Goal: Navigation & Orientation: Find specific page/section

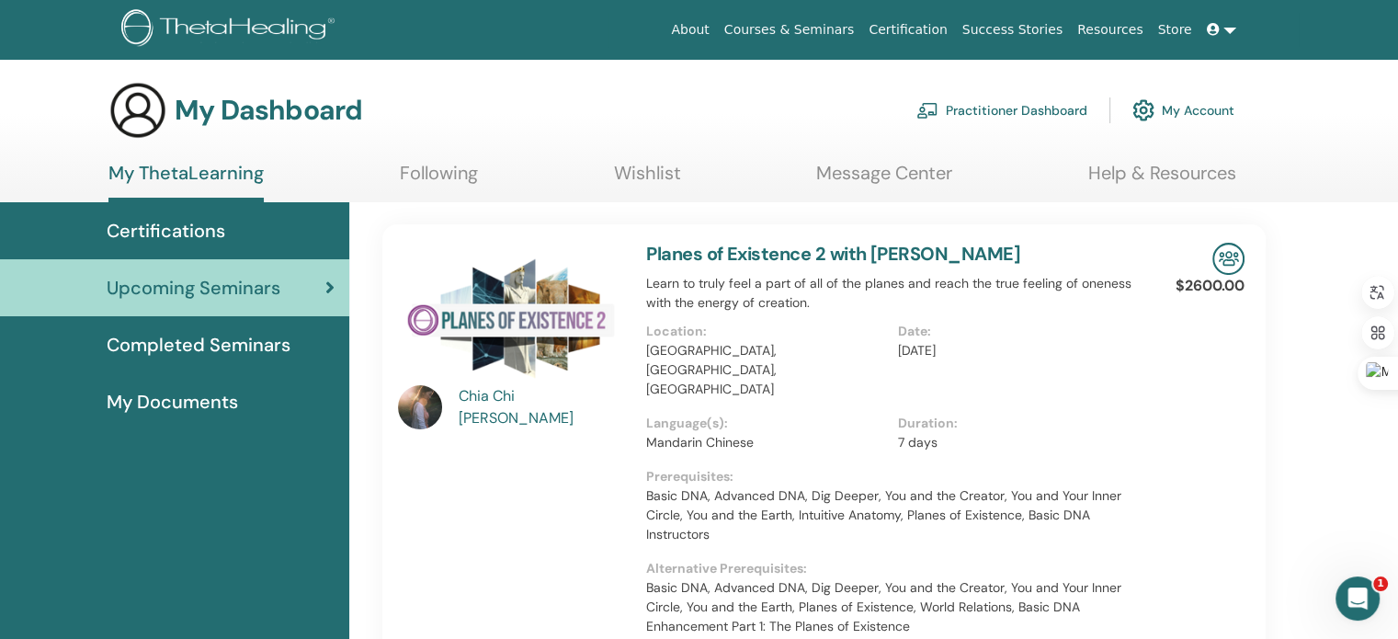
click at [200, 415] on span "My Documents" at bounding box center [172, 402] width 131 height 28
click at [203, 401] on span "My Documents" at bounding box center [172, 402] width 131 height 28
click at [1216, 28] on icon at bounding box center [1213, 29] width 13 height 13
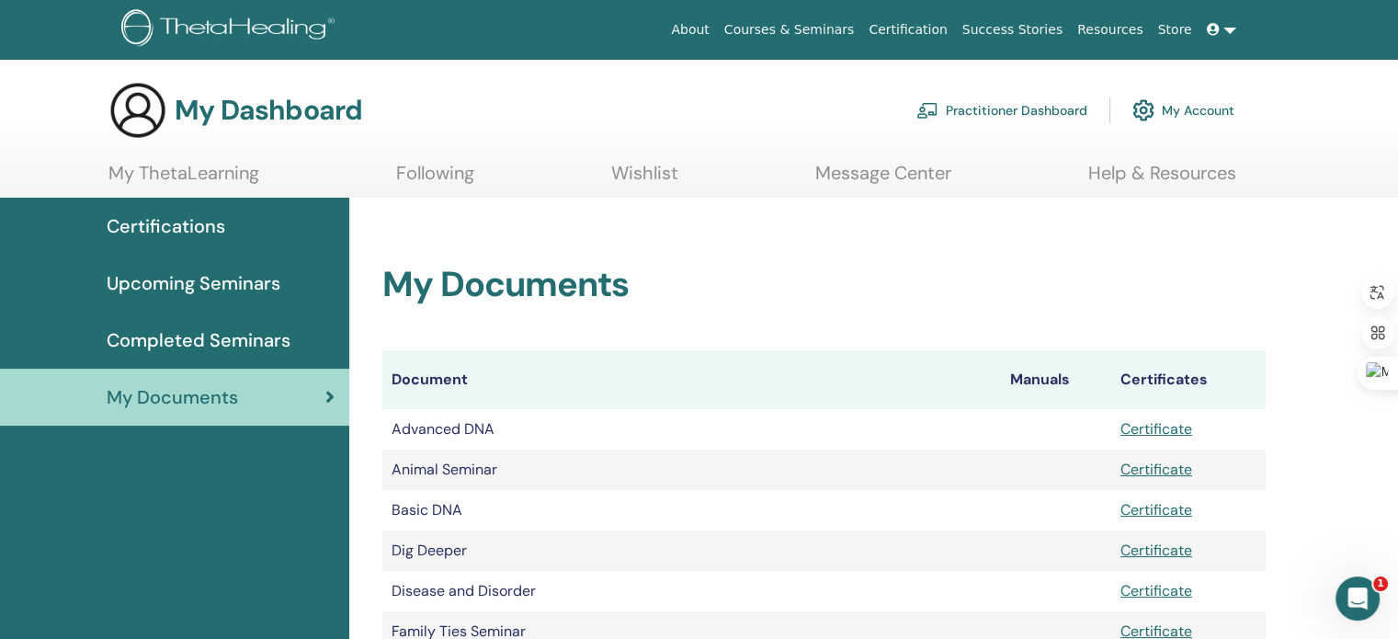
click at [1228, 29] on link at bounding box center [1222, 30] width 44 height 34
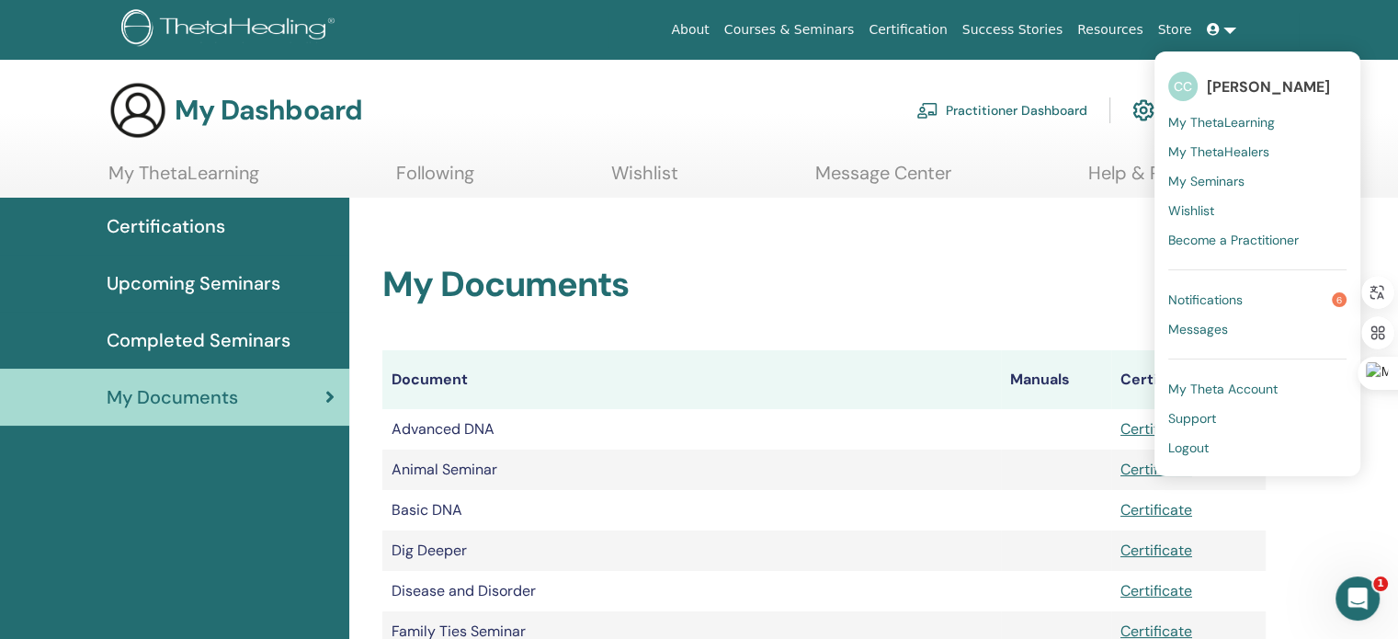
click at [1224, 304] on span "Notifications" at bounding box center [1205, 299] width 74 height 17
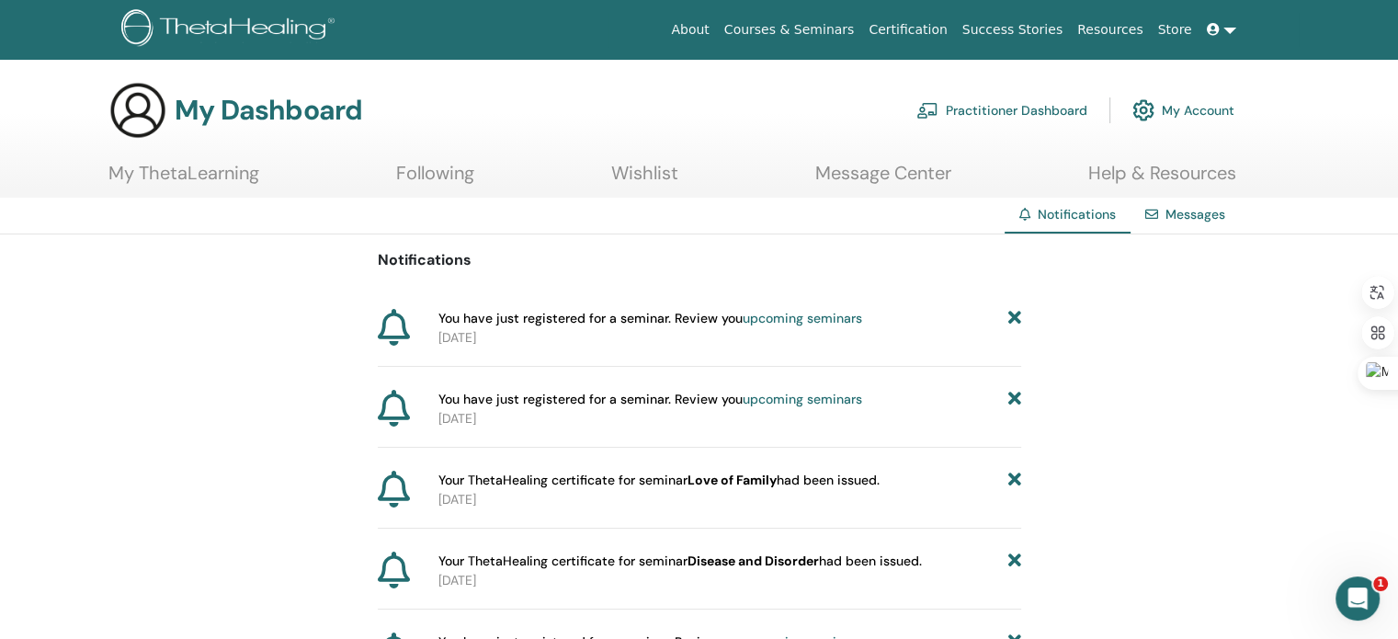
click at [1218, 31] on icon at bounding box center [1213, 29] width 13 height 13
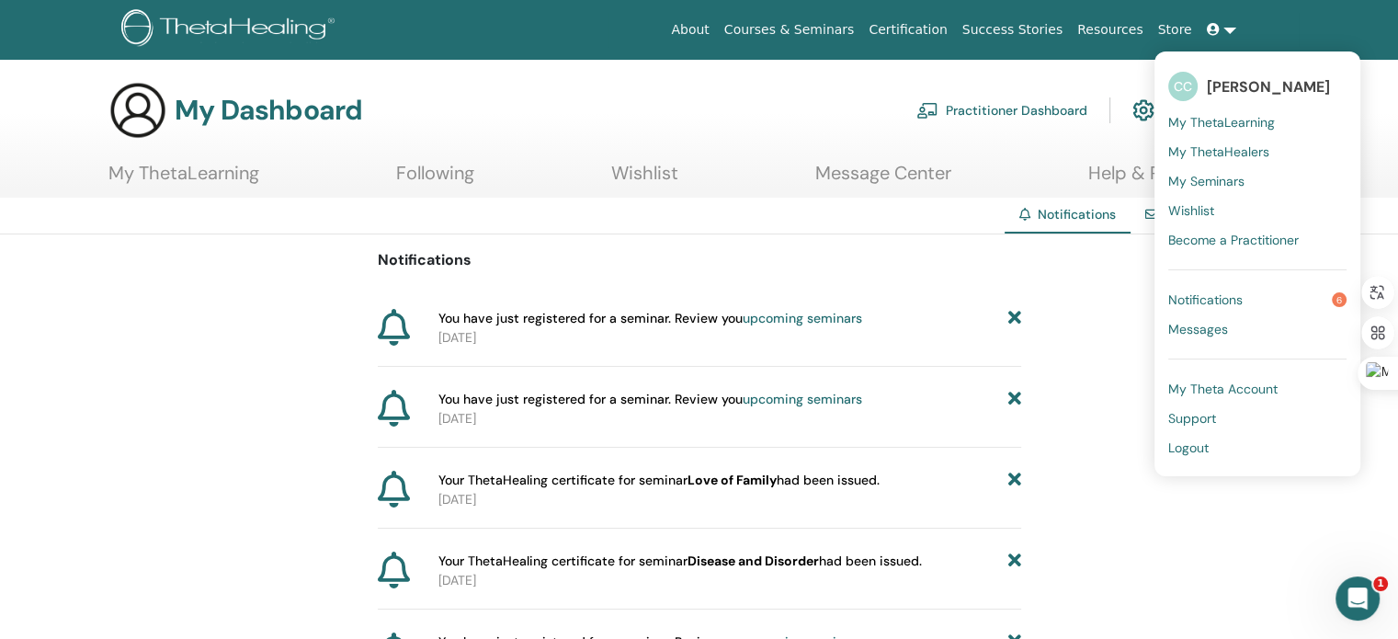
click at [1210, 301] on span "Notifications" at bounding box center [1205, 299] width 74 height 17
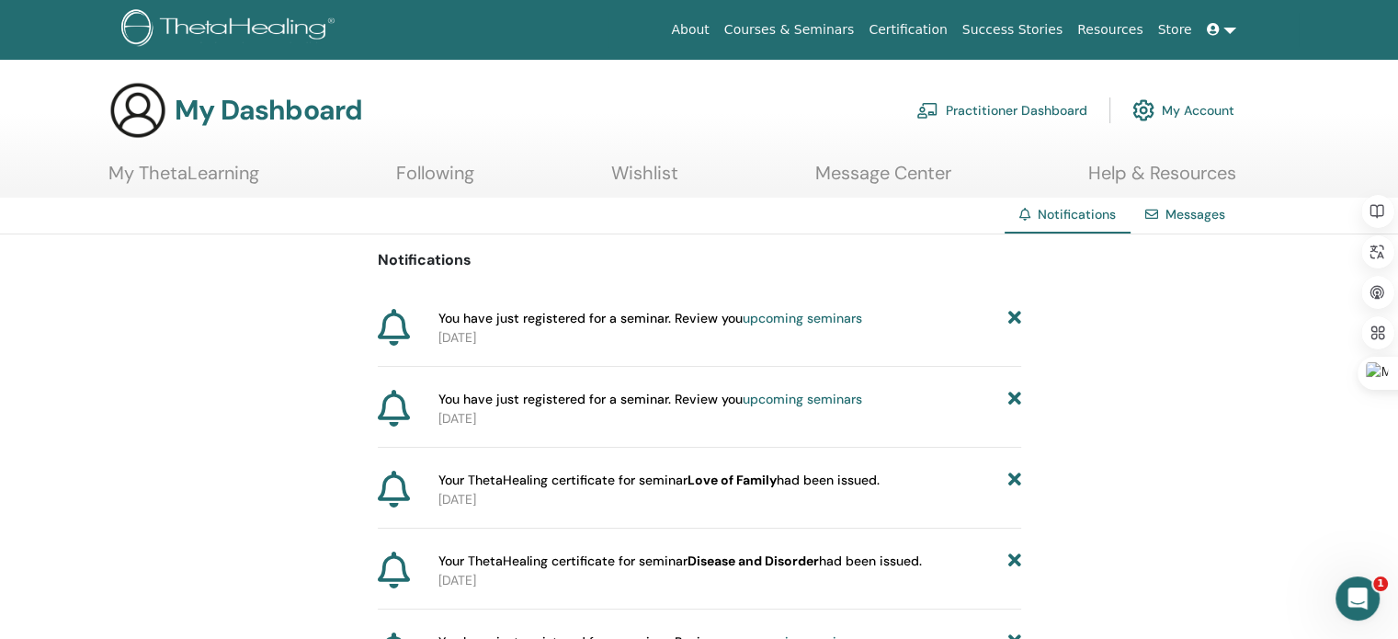
click at [1182, 28] on link "Store" at bounding box center [1175, 30] width 49 height 34
